Goal: Task Accomplishment & Management: Use online tool/utility

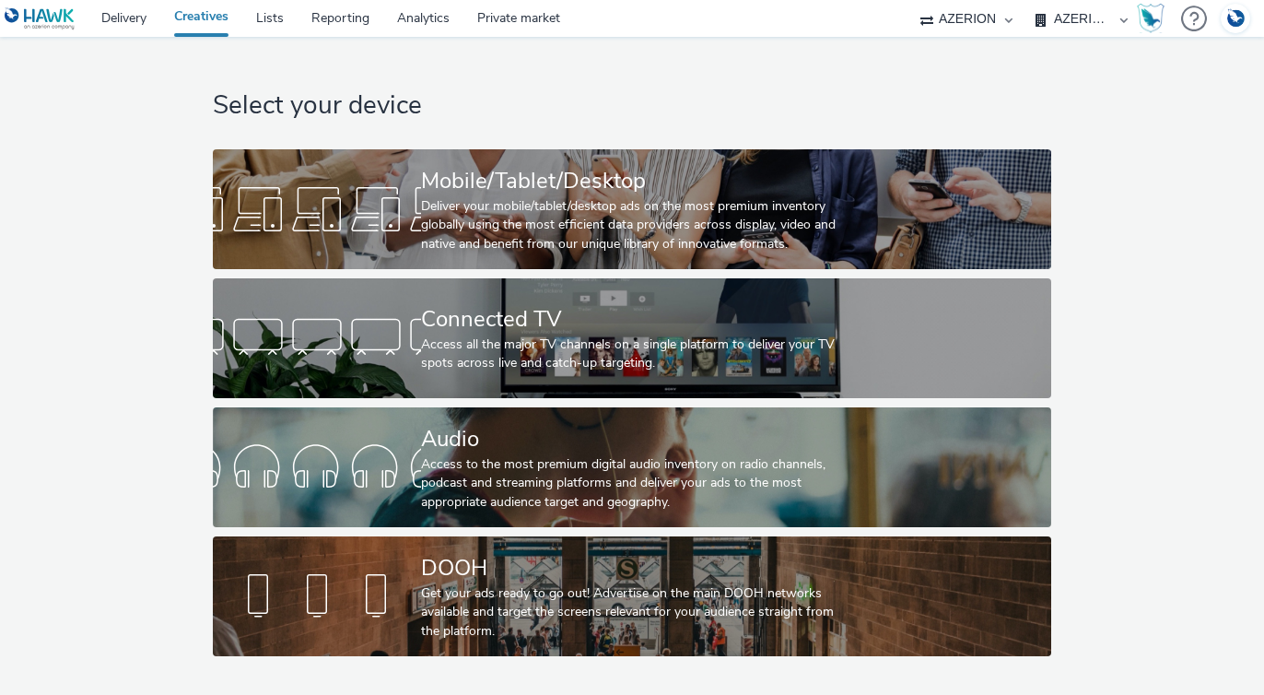
select select "b626f941-834b-427f-b453-0a2b95f57350"
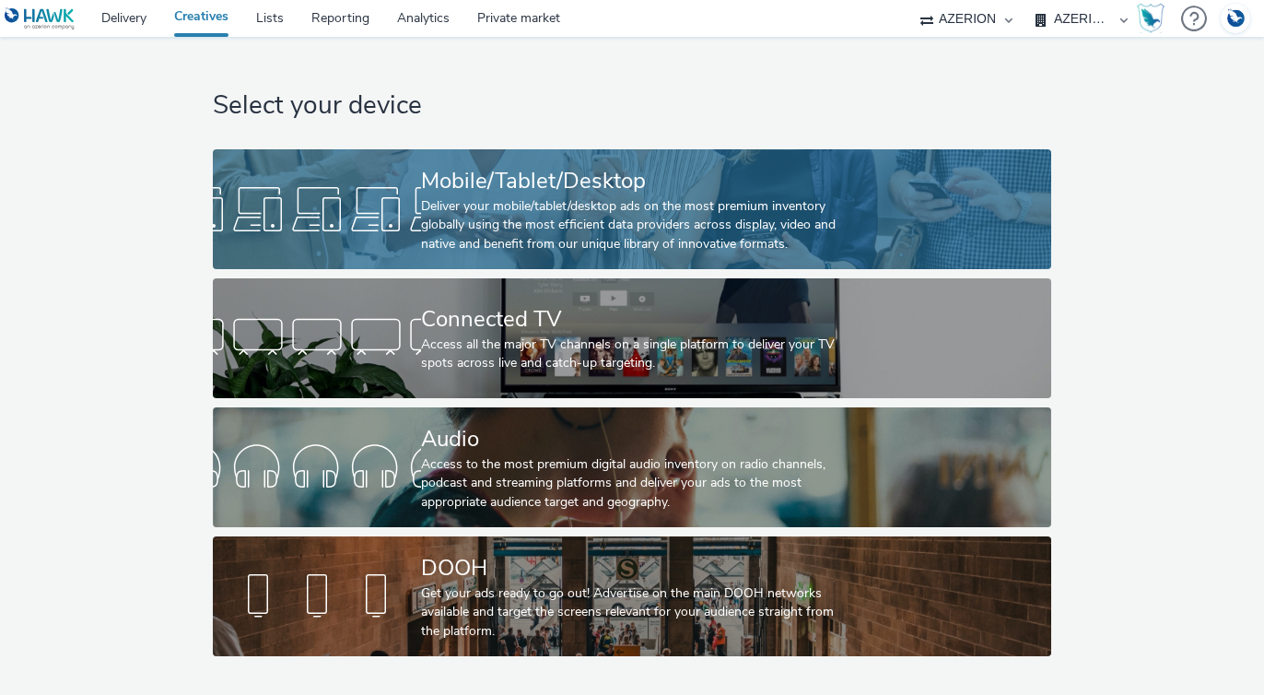
click at [608, 243] on div "Deliver your mobile/tablet/desktop ads on the most premium inventory globally u…" at bounding box center [629, 225] width 416 height 56
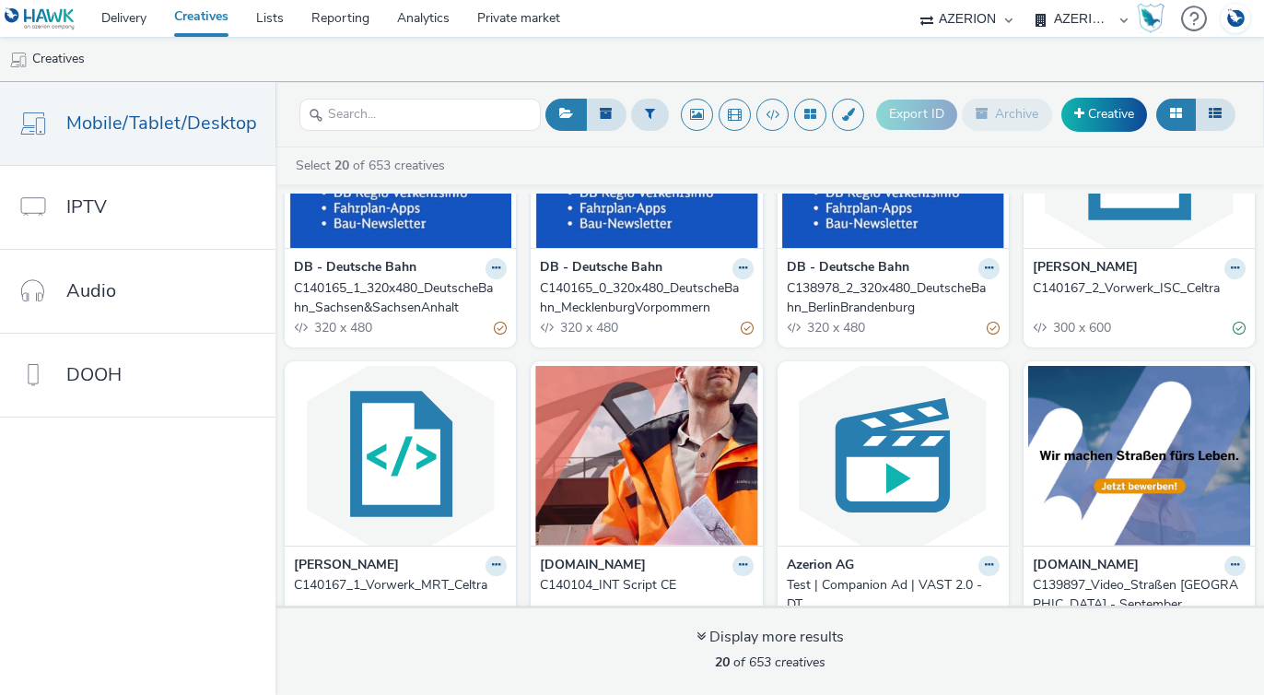
scroll to position [142, 0]
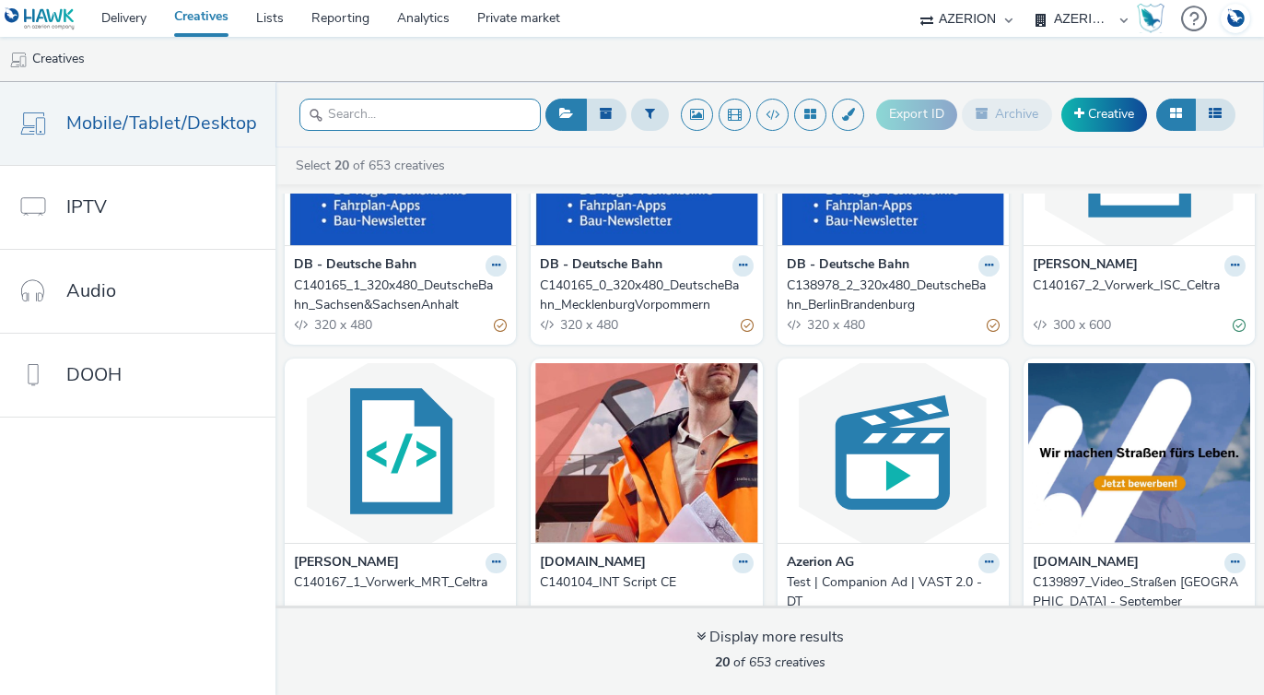
click at [395, 122] on input "text" at bounding box center [419, 115] width 241 height 32
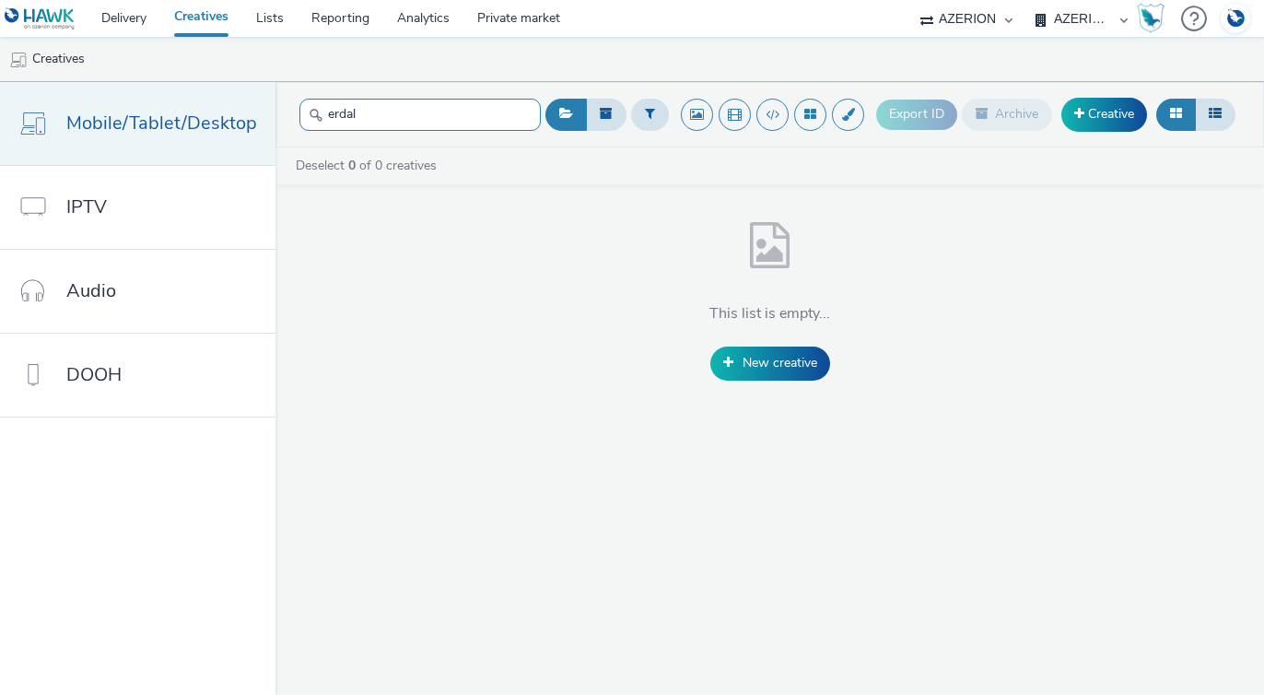
drag, startPoint x: 403, startPoint y: 105, endPoint x: 191, endPoint y: 91, distance: 212.4
click at [191, 93] on div "Mobile/Tablet/Desktop IPTV Audio DOOH erdal Export ID Archive Creative Deselect…" at bounding box center [632, 388] width 1264 height 613
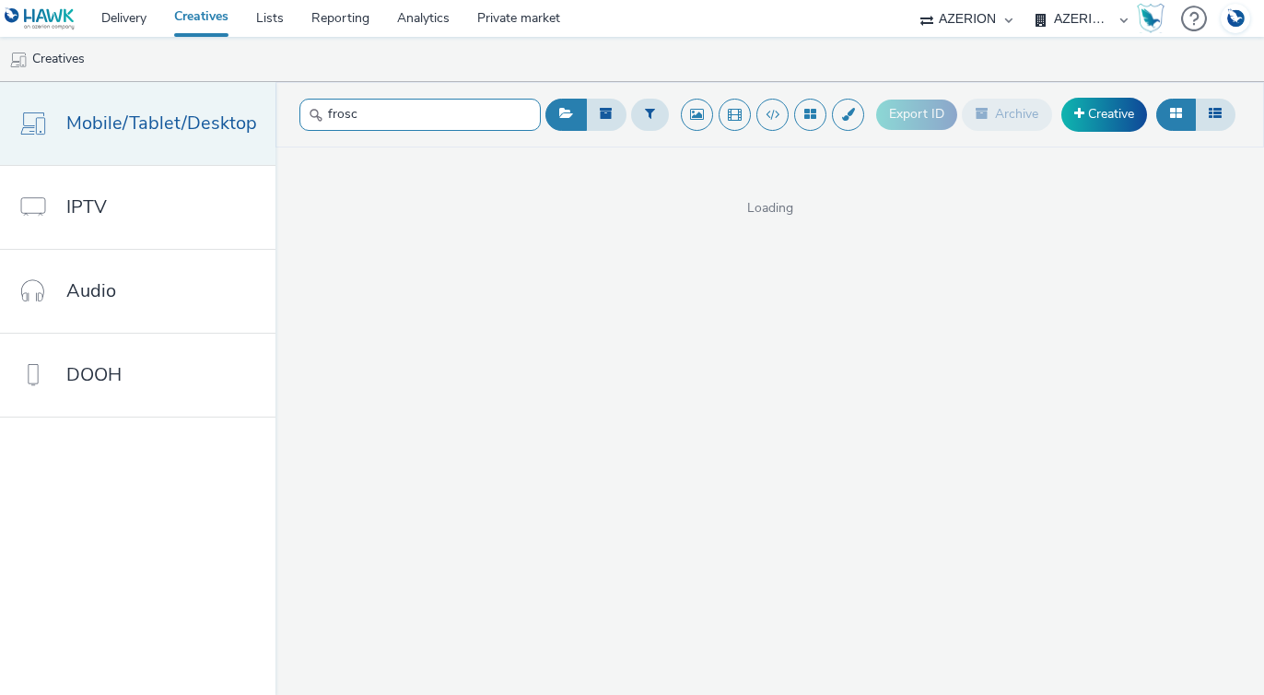
type input "[PERSON_NAME]"
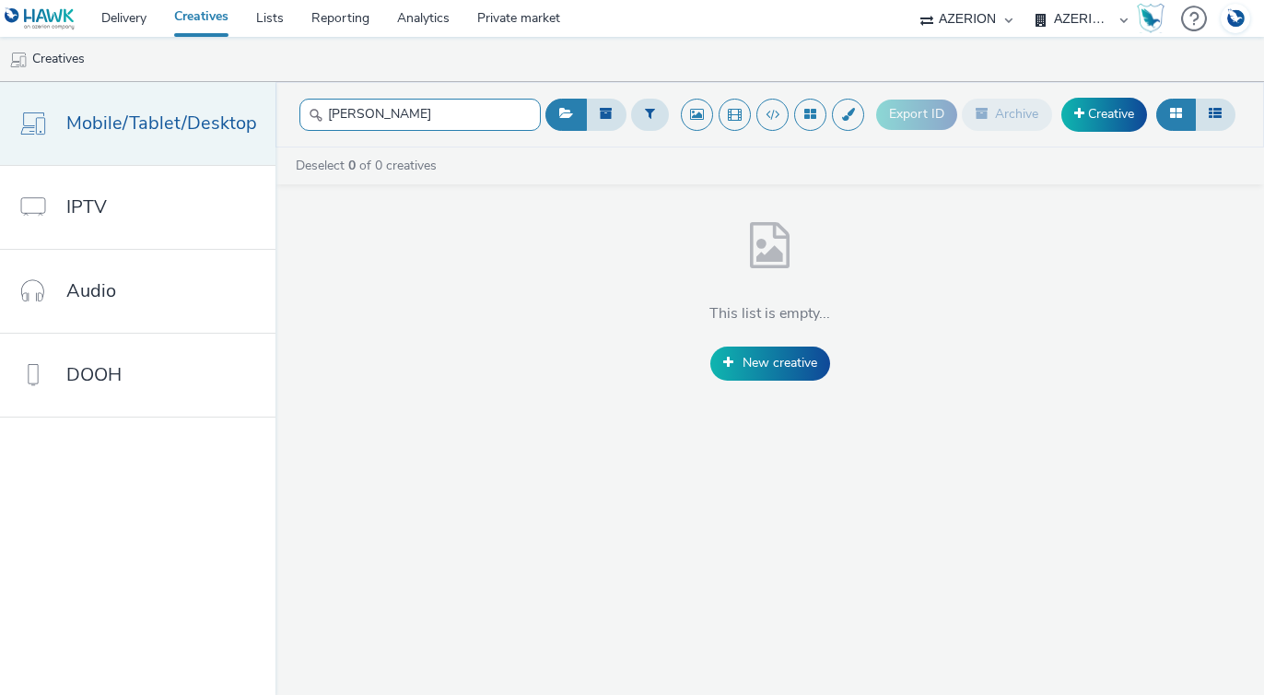
drag, startPoint x: 384, startPoint y: 112, endPoint x: 240, endPoint y: 109, distance: 144.7
click at [240, 112] on div "Mobile/Tablet/Desktop IPTV Audio DOOH [PERSON_NAME] Export ID Archive Creative …" at bounding box center [632, 388] width 1264 height 613
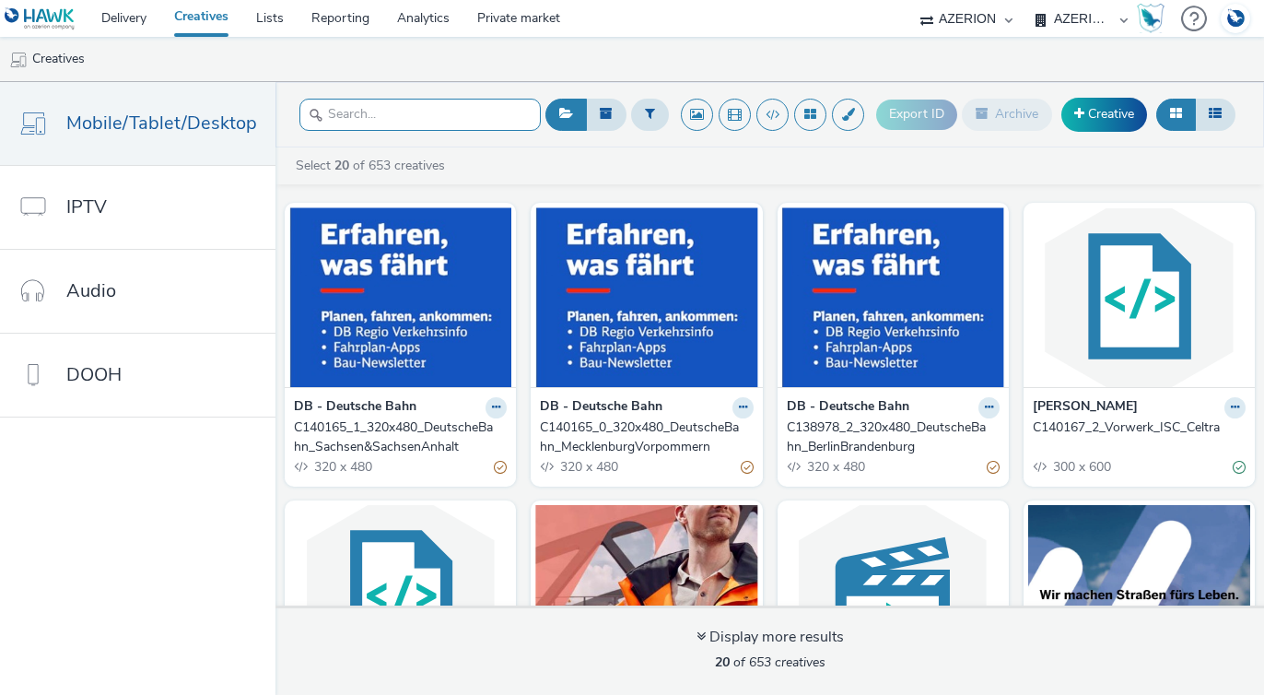
paste input "C139335"
type input "C139335"
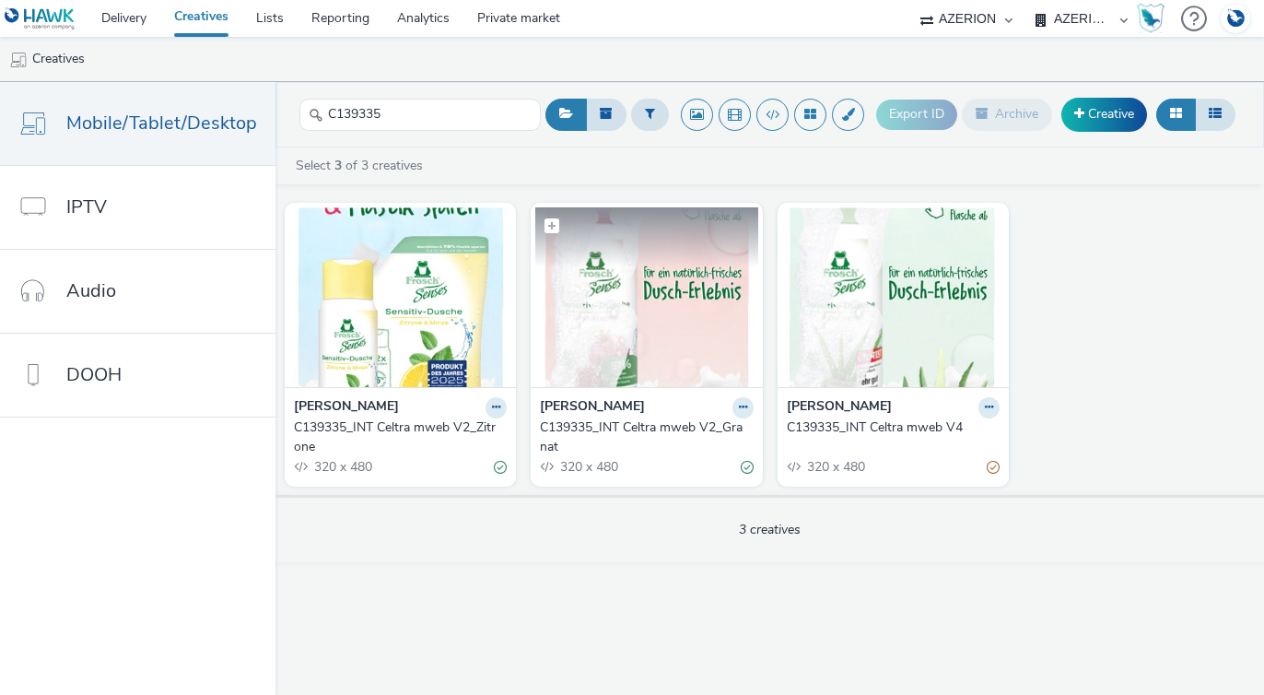
click at [671, 306] on img at bounding box center [646, 297] width 222 height 180
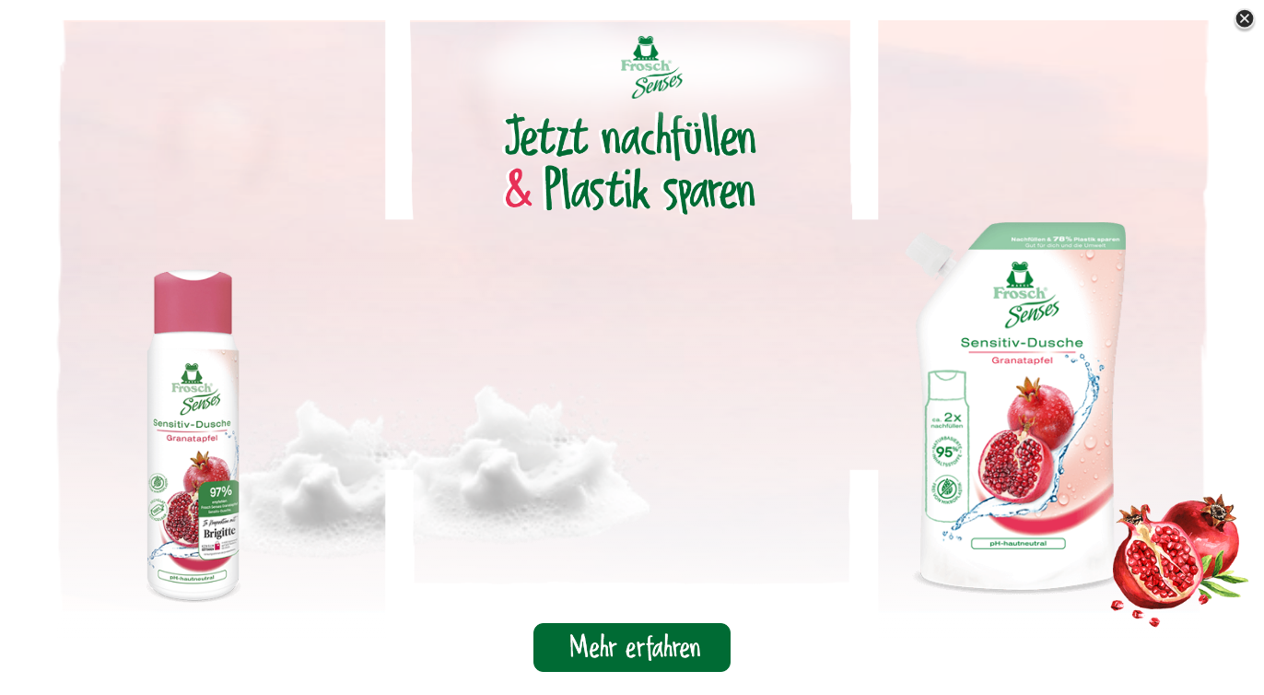
click at [1239, 24] on img at bounding box center [1245, 20] width 28 height 28
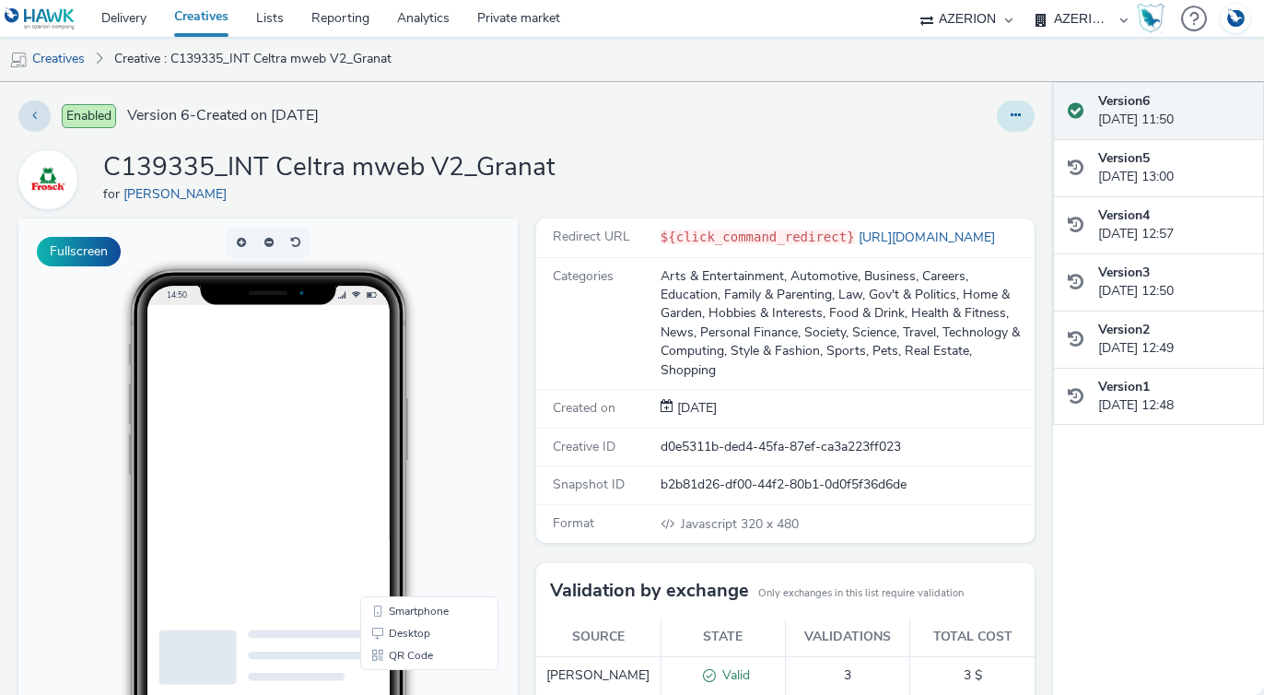
click at [1007, 123] on button at bounding box center [1016, 115] width 38 height 31
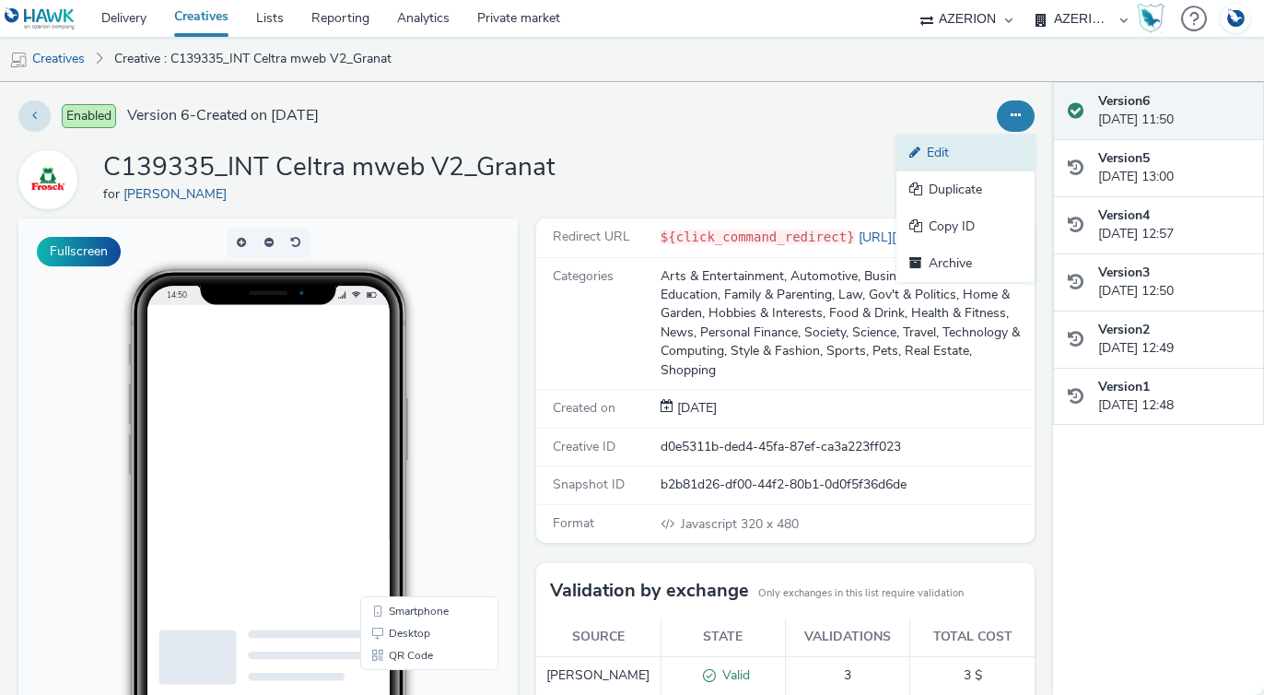
click at [941, 154] on link "Edit" at bounding box center [966, 153] width 138 height 37
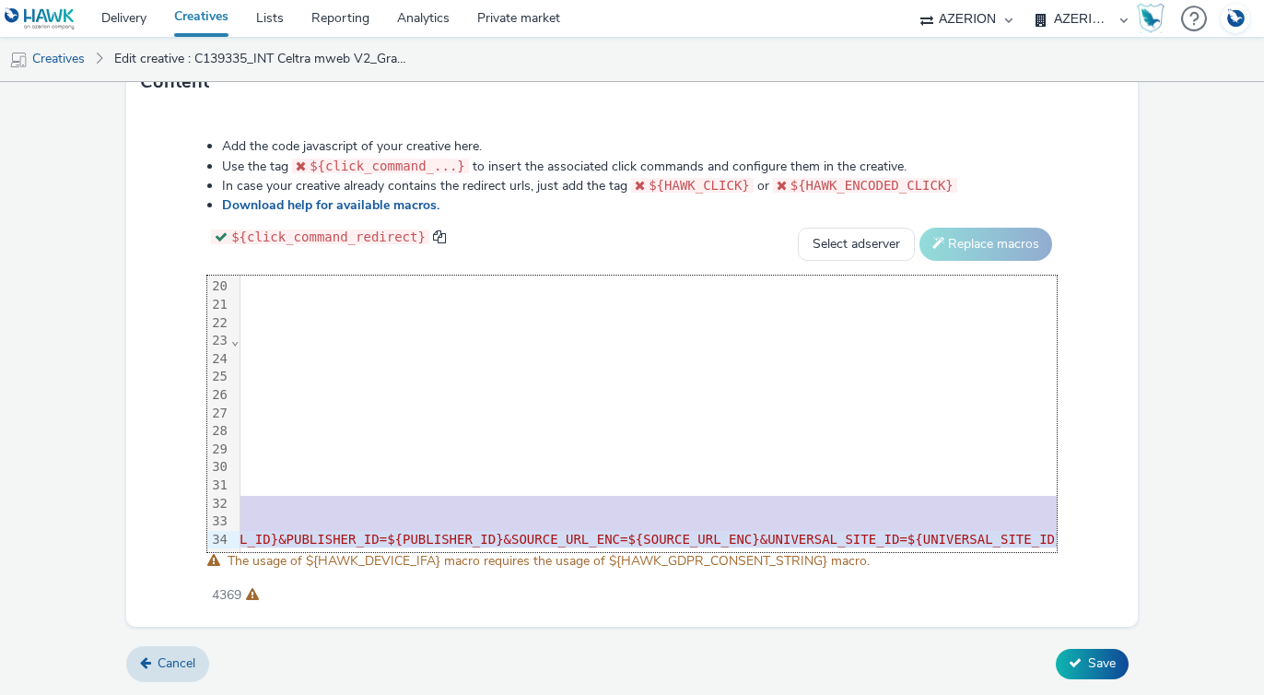
scroll to position [345, 3953]
drag, startPoint x: 247, startPoint y: 507, endPoint x: 1140, endPoint y: 555, distance: 894.1
copy div "<SCRIPT TYPE= "application/javascript" SRC= "[URL][DOMAIN_NAME]" >< /SCRIPT> <N…"
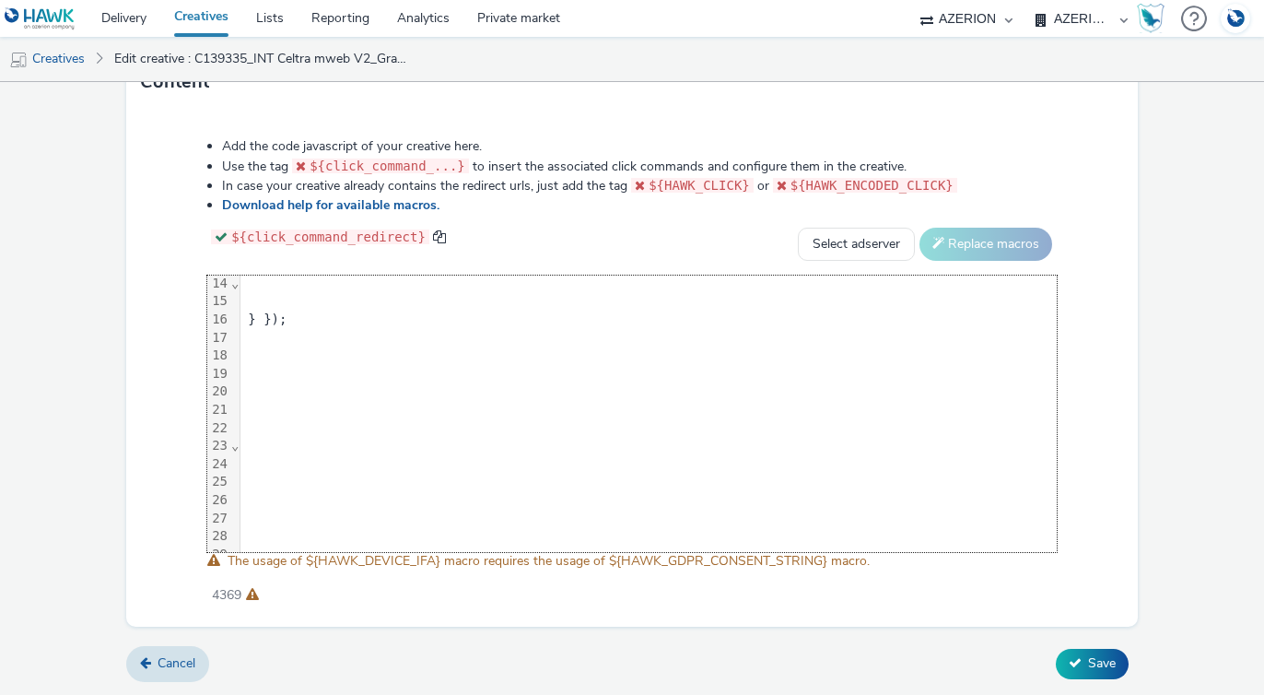
scroll to position [0, 3952]
click at [48, 53] on link "Creatives" at bounding box center [47, 59] width 94 height 44
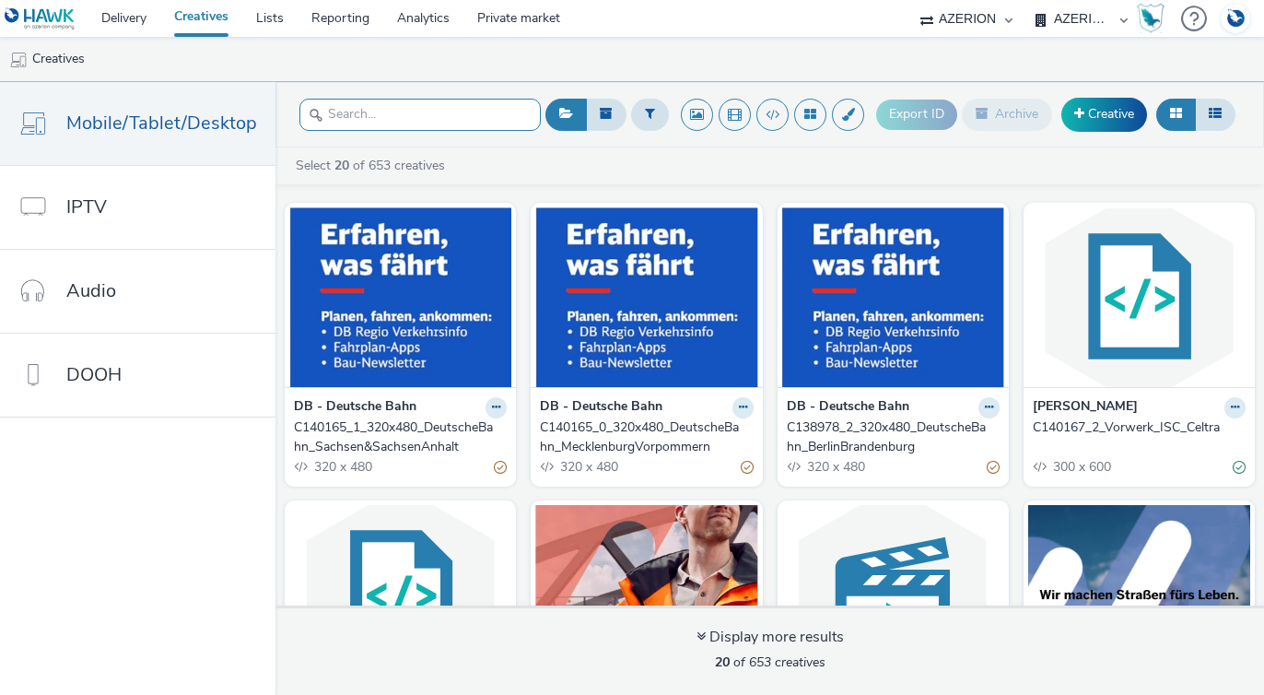
click at [371, 100] on input "text" at bounding box center [419, 115] width 241 height 32
paste input "<SCRIPT TYPE="application/javascript" SRC="[URL][DOMAIN_NAME]"></SCRIPT> <NOSCR…"
type input "<SCRIPT TYPE="application/javascript" SRC="[URL][DOMAIN_NAME]"></SCRIPT> <NOSCR…"
paste input "C139335"
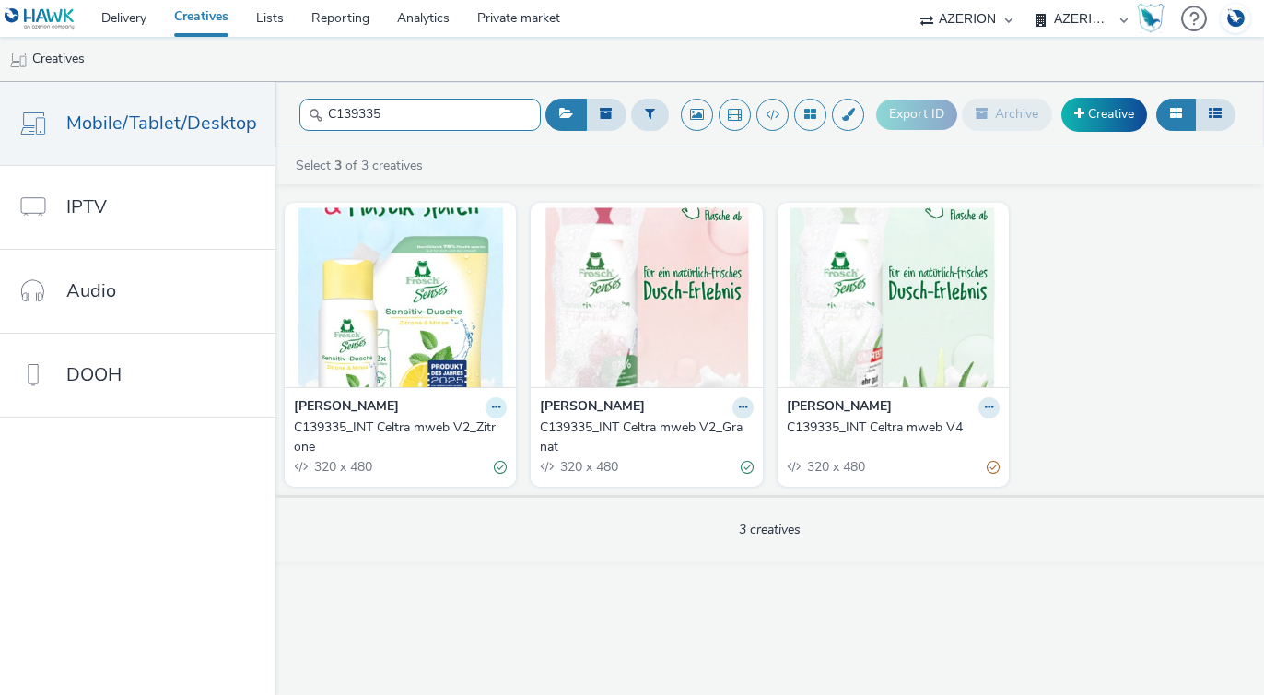
type input "C139335"
click at [492, 407] on icon at bounding box center [496, 407] width 8 height 11
click at [442, 442] on link "Edit" at bounding box center [438, 439] width 138 height 37
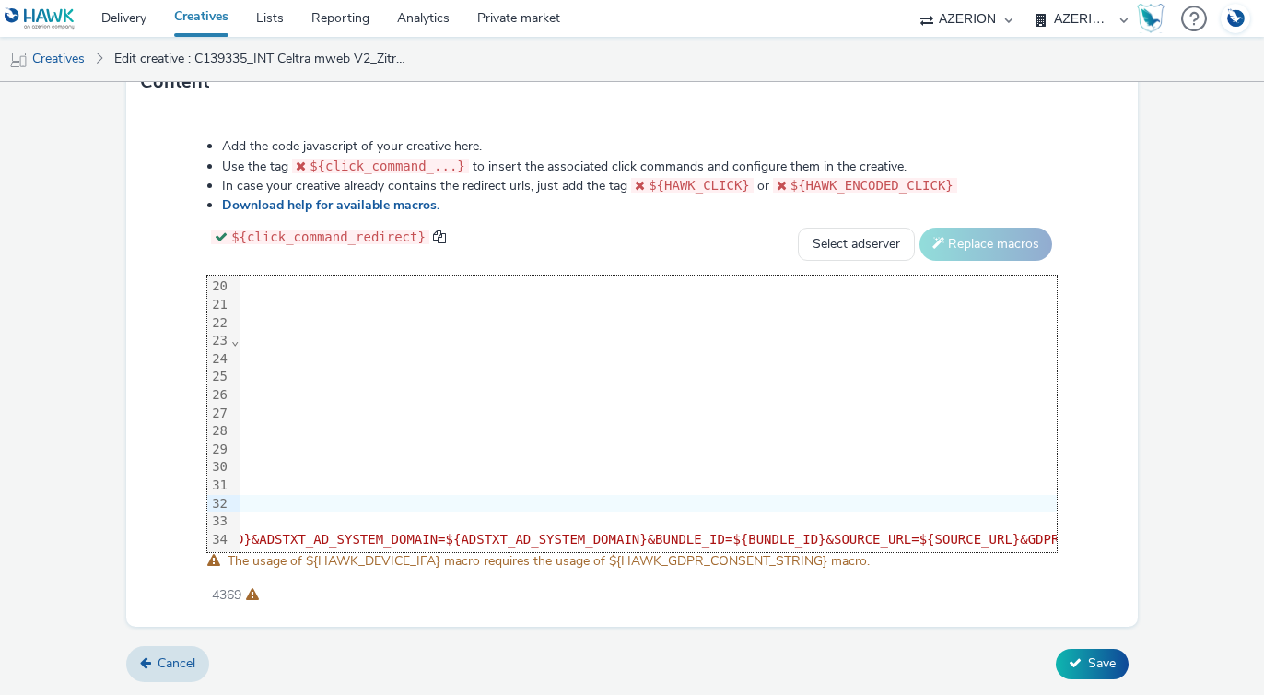
scroll to position [345, 1742]
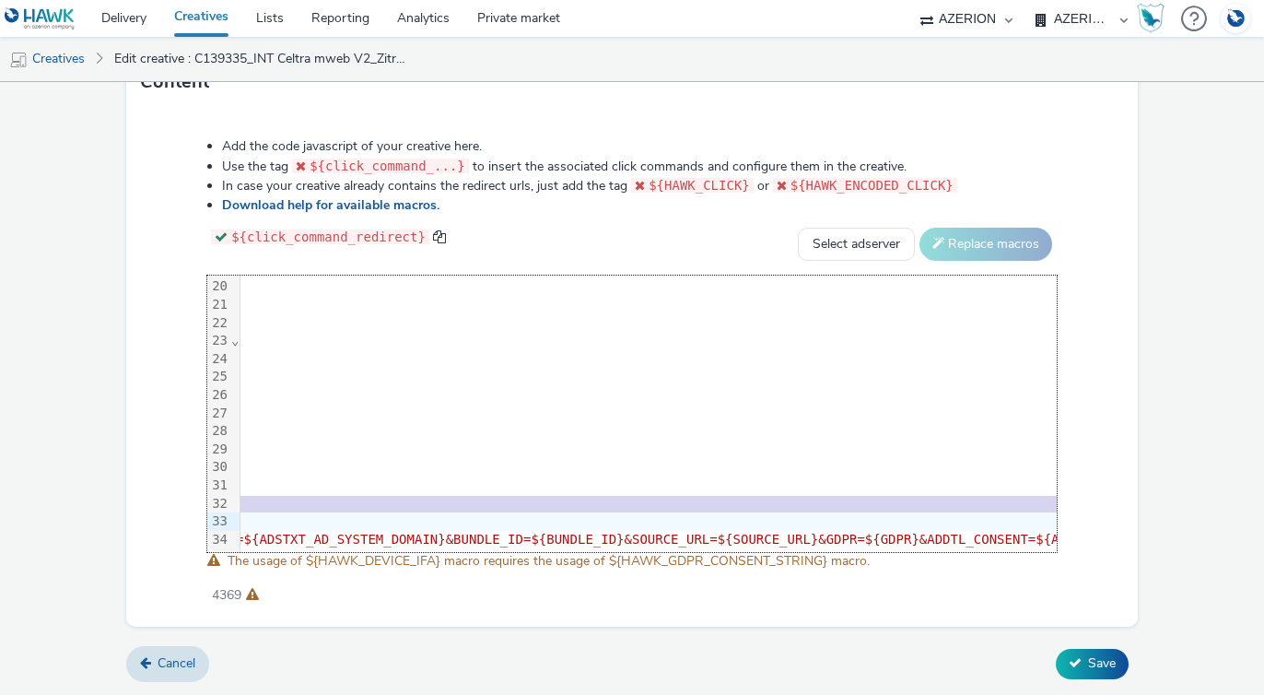
drag, startPoint x: 243, startPoint y: 506, endPoint x: 586, endPoint y: 523, distance: 343.2
click at [586, 524] on div "<div class = "celtra-ad-v3" > <!-- eas.JHtIQVdLX0NSRUFUSVZFX0lEfQ% 3 D% 3 D = r…" at bounding box center [882, 241] width 4768 height 621
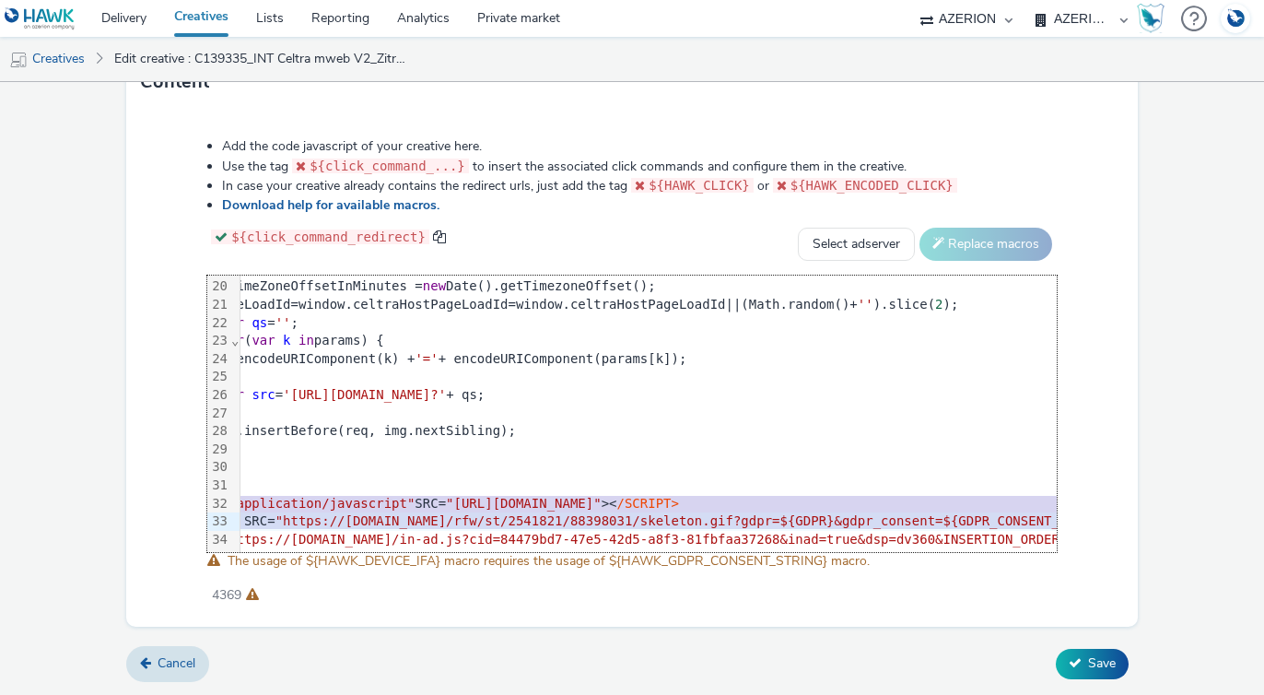
scroll to position [345, 0]
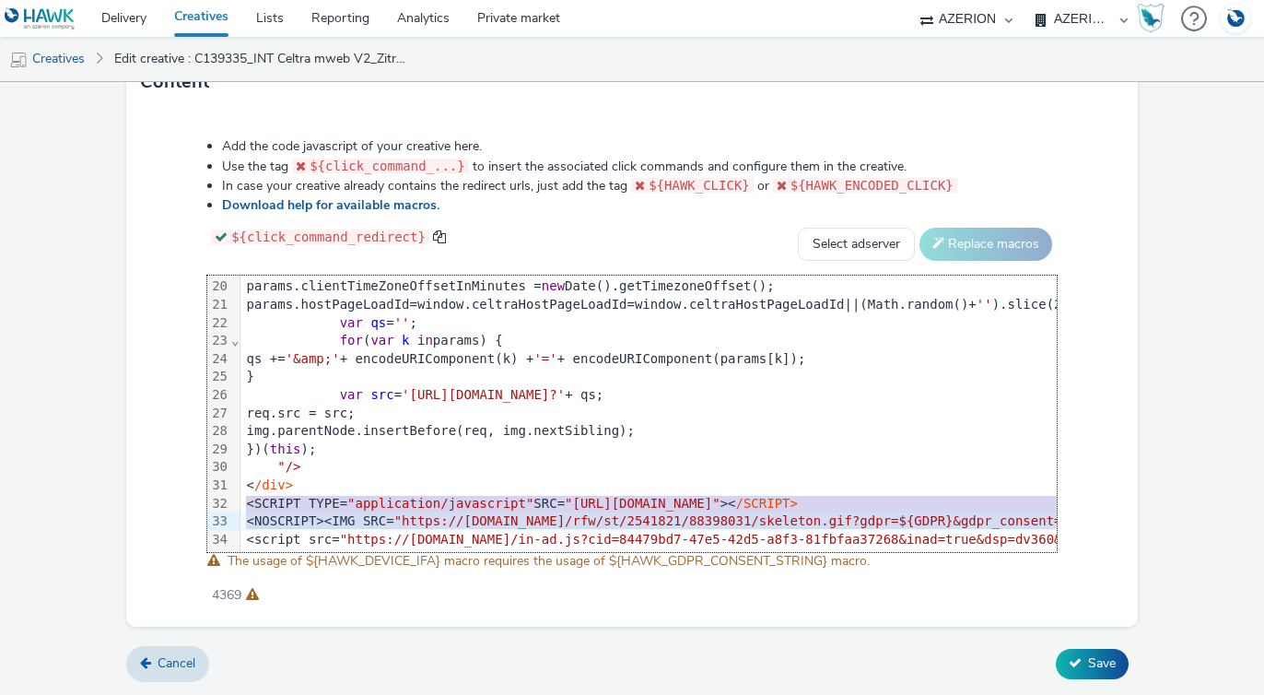
copy div "<SCRIPT TYPE= "application/javascript" SRC= "[URL][DOMAIN_NAME]" >< /SCRIPT> <N…"
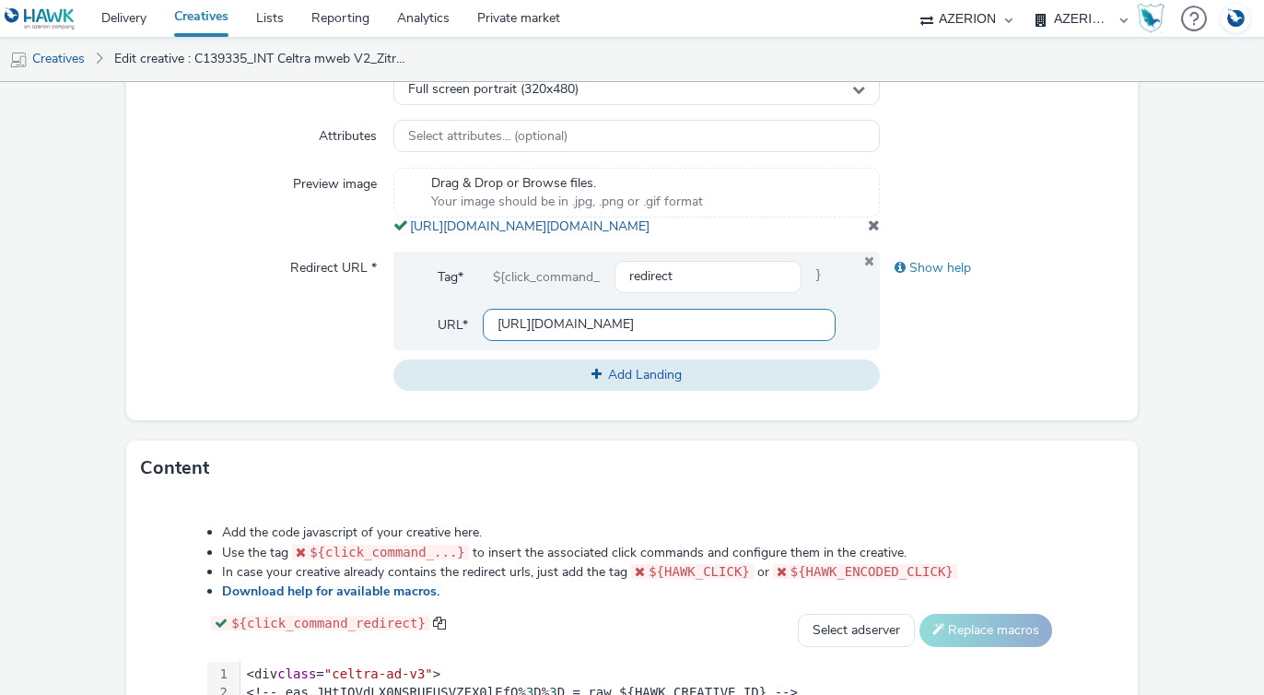
scroll to position [0, 949]
drag, startPoint x: 715, startPoint y: 367, endPoint x: 862, endPoint y: 372, distance: 146.6
click at [862, 350] on div "Tag* ${click_command_ redirect } URL* [URL][DOMAIN_NAME]" at bounding box center [636, 301] width 487 height 99
click at [1101, 391] on div "Show help" at bounding box center [1001, 321] width 243 height 139
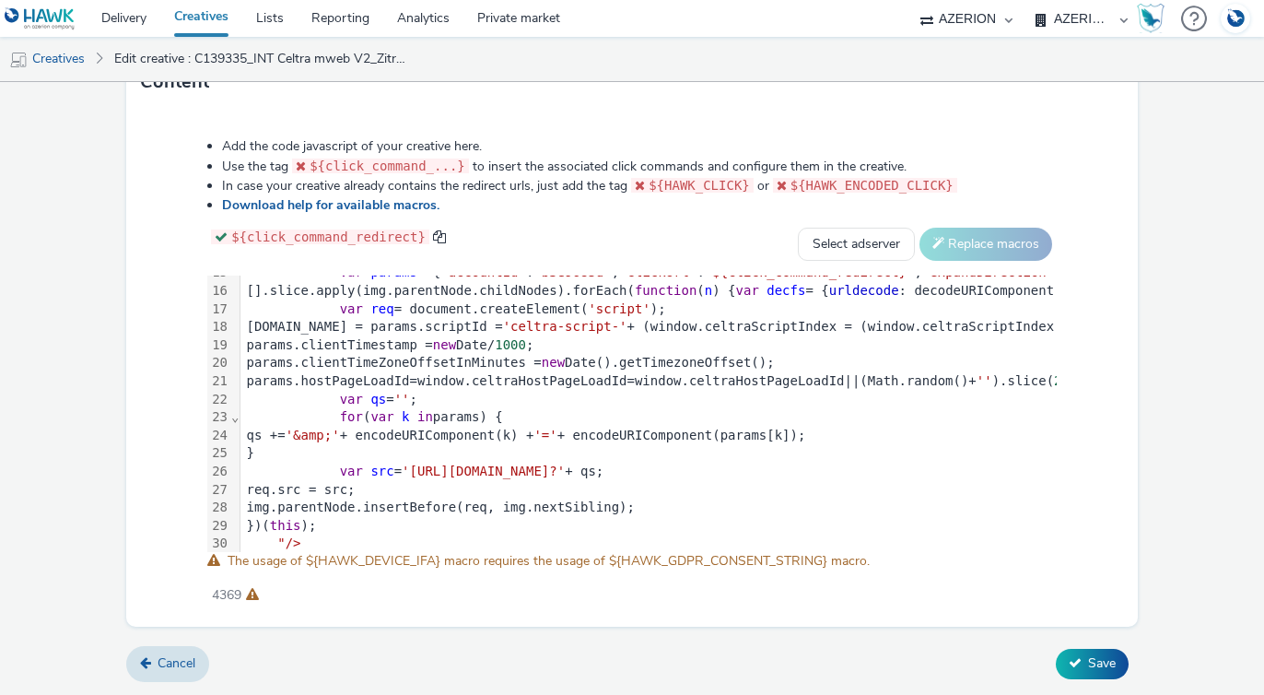
scroll to position [345, 0]
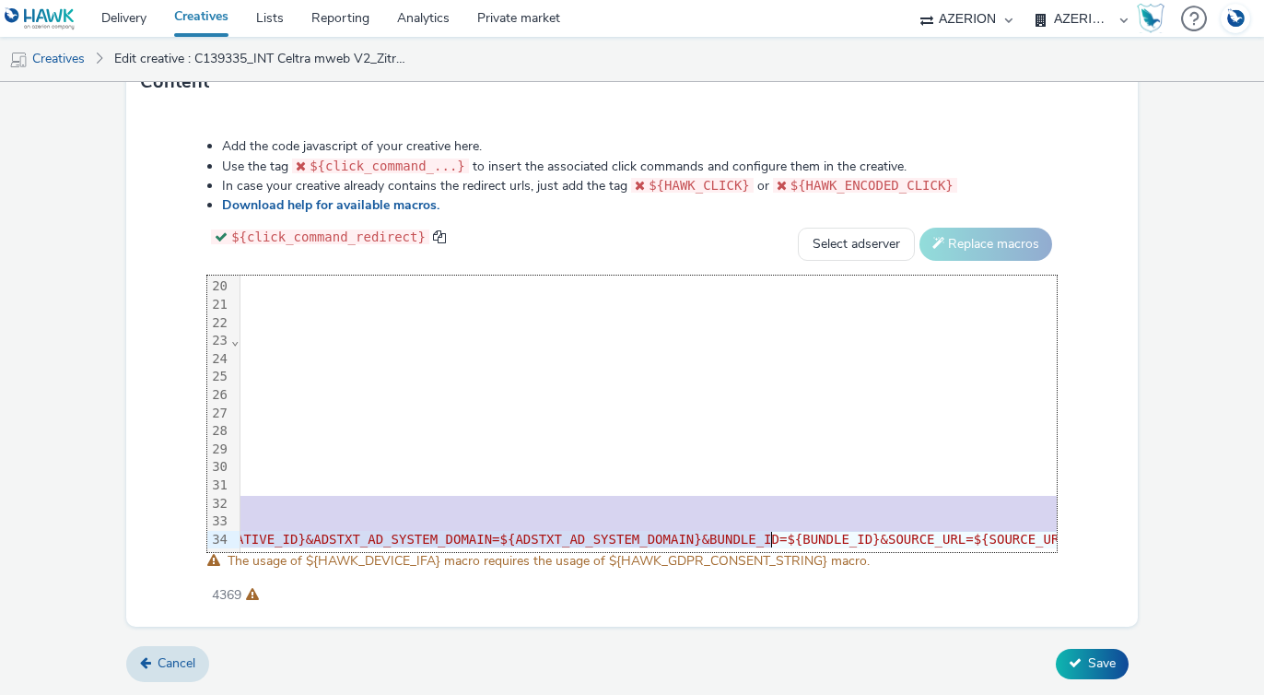
drag, startPoint x: 244, startPoint y: 502, endPoint x: 756, endPoint y: 531, distance: 512.2
click at [756, 531] on div "<div class = "celtra-ad-v3" > <!-- eas.JHtIQVdLX0NSRUFUSVZFX0lEfQ% 3 D% 3 D = r…" at bounding box center [1138, 241] width 4768 height 621
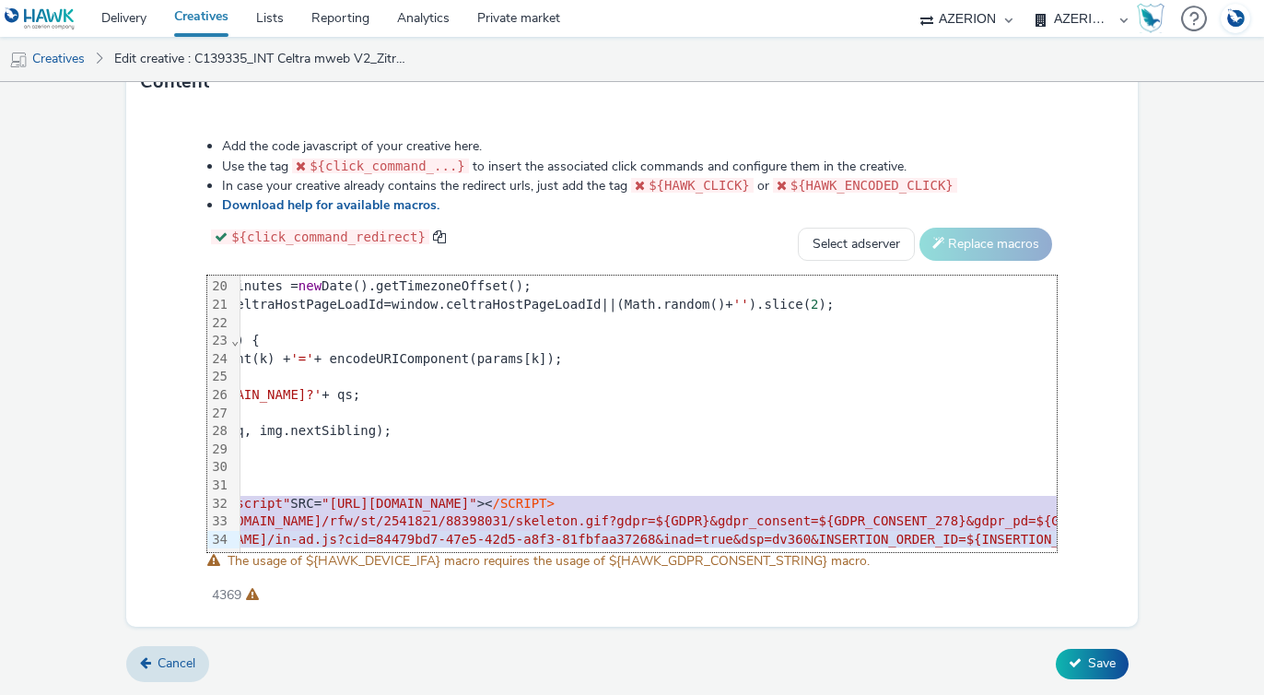
scroll to position [345, 242]
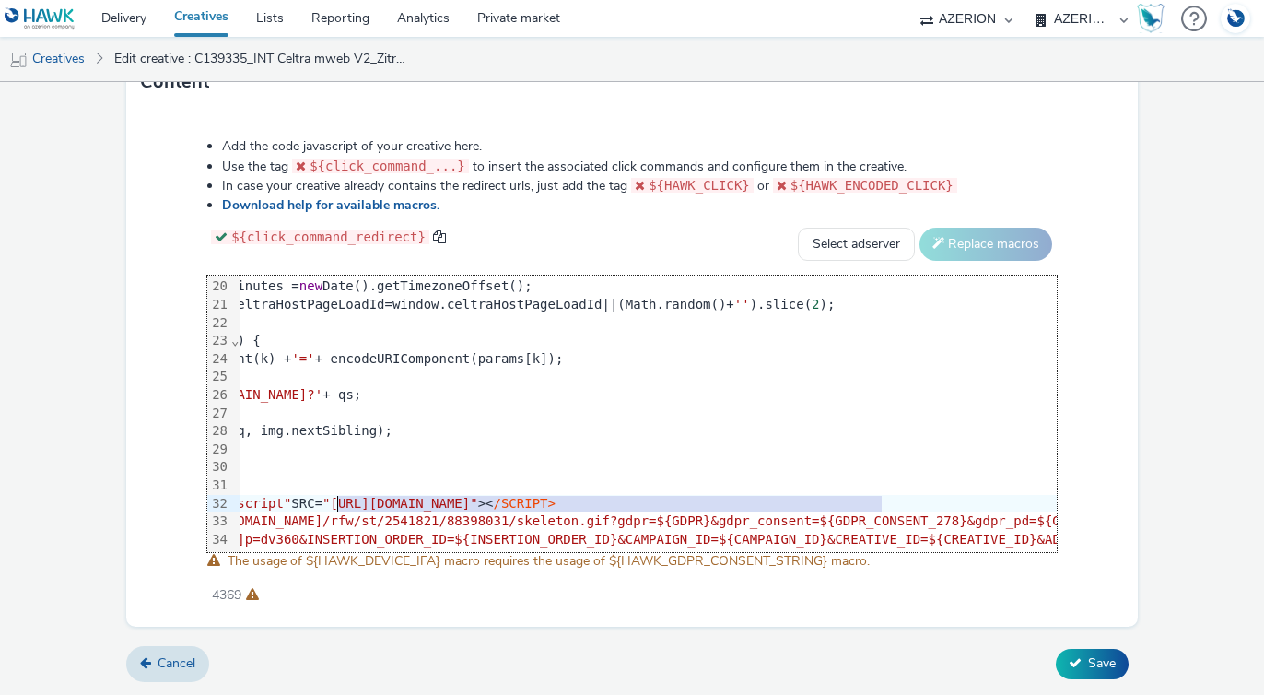
drag, startPoint x: 881, startPoint y: 501, endPoint x: 335, endPoint y: 504, distance: 545.5
click at [335, 504] on span ""[URL][DOMAIN_NAME]"" at bounding box center [400, 503] width 156 height 15
copy span "[URL][DOMAIN_NAME]"
drag, startPoint x: 879, startPoint y: 499, endPoint x: 338, endPoint y: 504, distance: 540.9
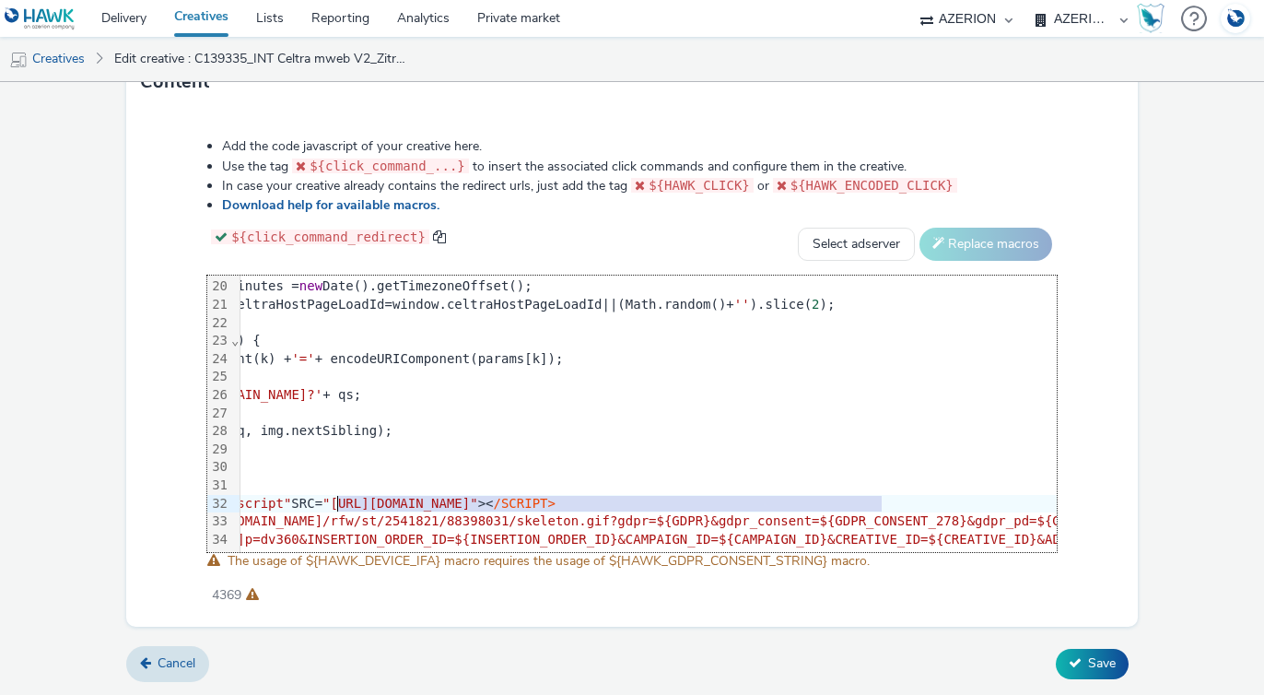
click at [338, 504] on span ""[URL][DOMAIN_NAME]"" at bounding box center [400, 503] width 156 height 15
copy span "[URL][DOMAIN_NAME]"
